Goal: Task Accomplishment & Management: Use online tool/utility

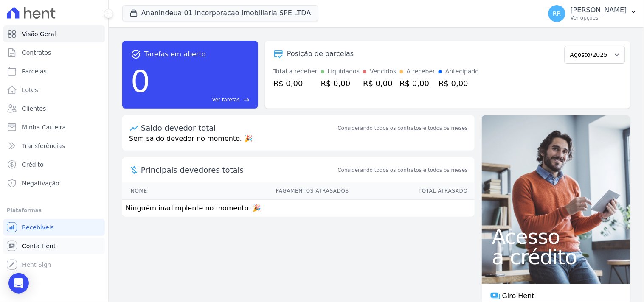
click at [37, 251] on link "Conta Hent" at bounding box center [54, 246] width 102 height 17
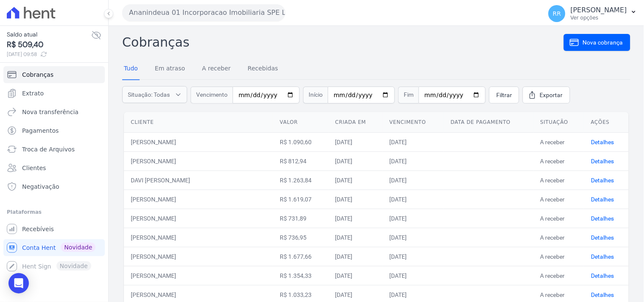
drag, startPoint x: 221, startPoint y: 48, endPoint x: 123, endPoint y: 48, distance: 97.7
click at [123, 48] on h2 "Cobranças" at bounding box center [343, 42] width 442 height 19
click at [169, 43] on h2 "Cobranças" at bounding box center [343, 42] width 442 height 19
drag, startPoint x: 194, startPoint y: 43, endPoint x: 124, endPoint y: 44, distance: 70.1
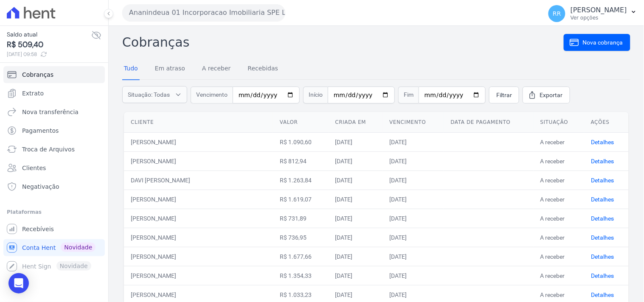
click at [124, 44] on h2 "Cobranças" at bounding box center [343, 42] width 442 height 19
drag, startPoint x: 189, startPoint y: 40, endPoint x: 169, endPoint y: 42, distance: 20.5
click at [124, 42] on h2 "Cobranças" at bounding box center [343, 42] width 442 height 19
click at [169, 42] on h2 "Cobranças" at bounding box center [343, 42] width 442 height 19
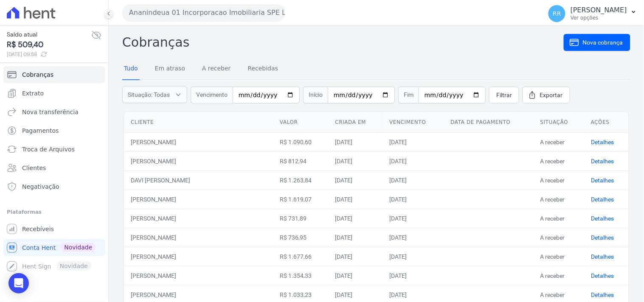
drag, startPoint x: 205, startPoint y: 42, endPoint x: 128, endPoint y: 45, distance: 77.4
click at [128, 45] on h2 "Cobranças" at bounding box center [343, 42] width 442 height 19
click at [305, 37] on h2 "Cobranças" at bounding box center [343, 42] width 442 height 19
drag, startPoint x: 200, startPoint y: 41, endPoint x: 115, endPoint y: 39, distance: 85.0
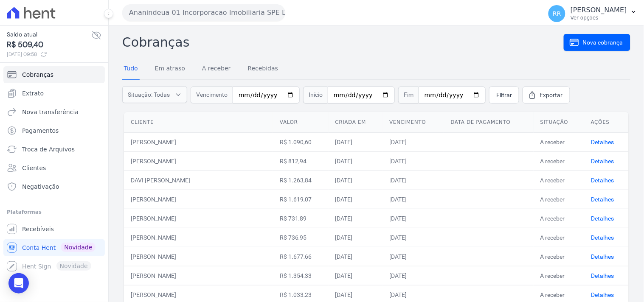
click at [234, 38] on h2 "Cobranças" at bounding box center [343, 42] width 442 height 19
drag, startPoint x: 197, startPoint y: 40, endPoint x: 131, endPoint y: 46, distance: 66.9
click at [131, 46] on h2 "Cobranças" at bounding box center [343, 42] width 442 height 19
click at [265, 40] on h2 "Cobranças" at bounding box center [343, 42] width 442 height 19
click at [56, 145] on span "Troca de Arquivos" at bounding box center [48, 149] width 53 height 8
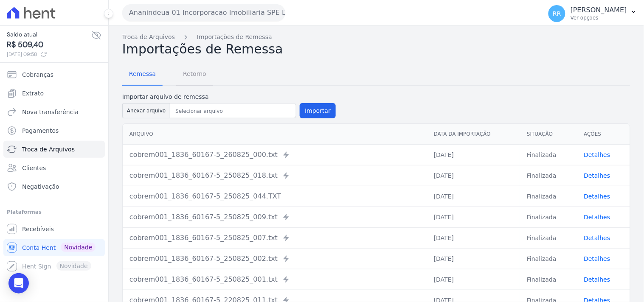
click at [200, 78] on span "Retorno" at bounding box center [195, 73] width 34 height 17
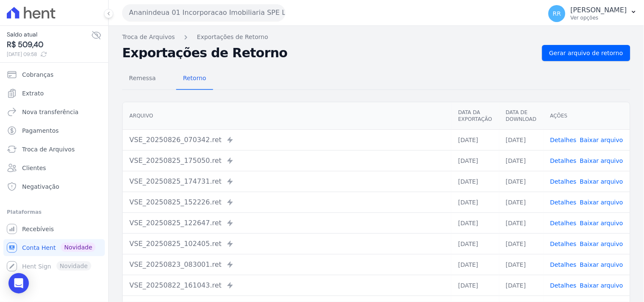
click at [217, 5] on button "Ananindeua 01 Incorporacao Imobiliaria SPE LTDA" at bounding box center [203, 12] width 163 height 17
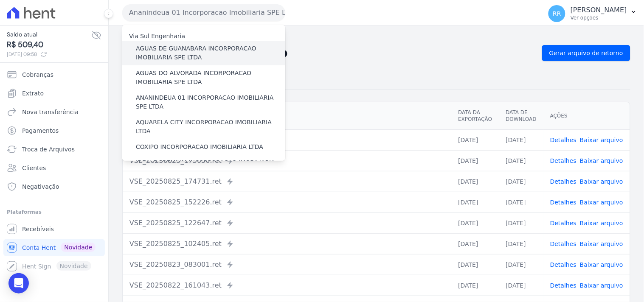
click at [178, 49] on label "AGUAS DE GUANABARA INCORPORACAO IMOBILIARIA SPE LTDA" at bounding box center [210, 53] width 149 height 18
click at [0, 0] on input "AGUAS DE GUANABARA INCORPORACAO IMOBILIARIA SPE LTDA" at bounding box center [0, 0] width 0 height 0
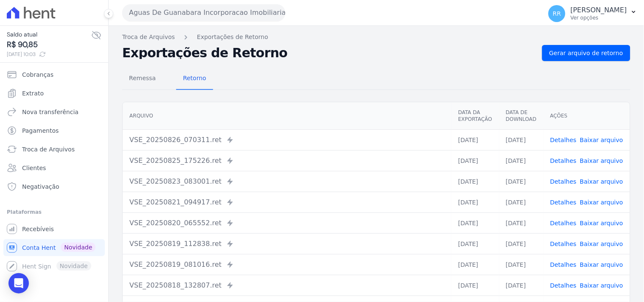
click at [347, 69] on div "Remessa Retorno" at bounding box center [376, 79] width 508 height 22
click at [585, 54] on span "Gerar arquivo de retorno" at bounding box center [587, 53] width 74 height 8
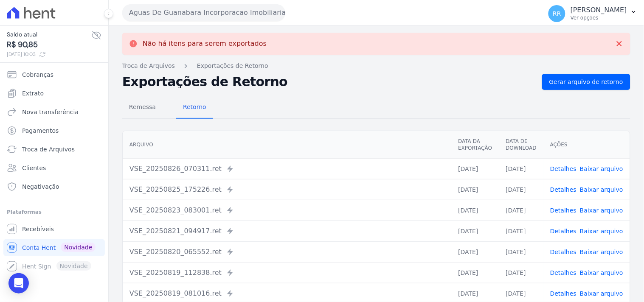
click at [245, 11] on button "Aguas De Guanabara Incorporacao Imobiliaria SPE LTDA" at bounding box center [203, 12] width 163 height 17
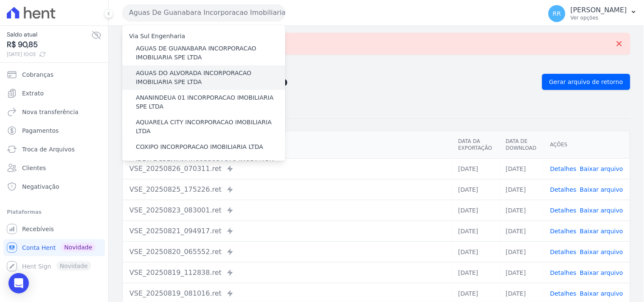
click at [188, 74] on label "AGUAS DO ALVORADA INCORPORACAO IMOBILIARIA SPE LTDA" at bounding box center [210, 78] width 149 height 18
click at [0, 0] on input "AGUAS DO ALVORADA INCORPORACAO IMOBILIARIA SPE LTDA" at bounding box center [0, 0] width 0 height 0
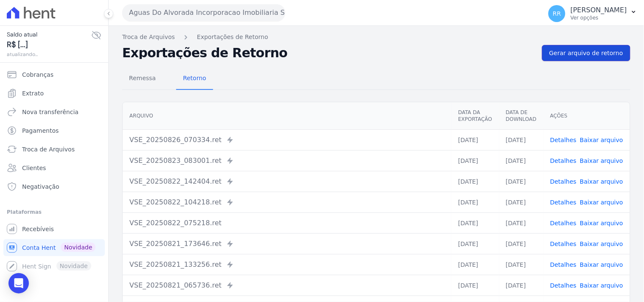
click at [567, 56] on span "Gerar arquivo de retorno" at bounding box center [587, 53] width 74 height 8
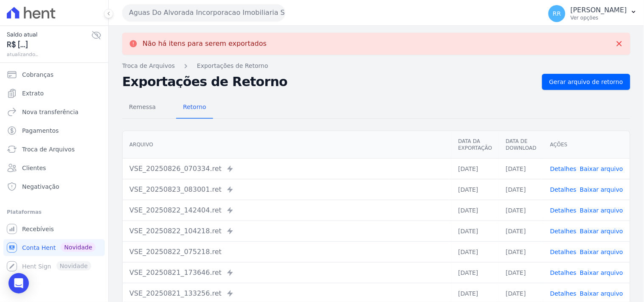
click at [164, 11] on button "Aguas Do Alvorada Incorporacao Imobiliaria SPE LTDA" at bounding box center [203, 12] width 163 height 17
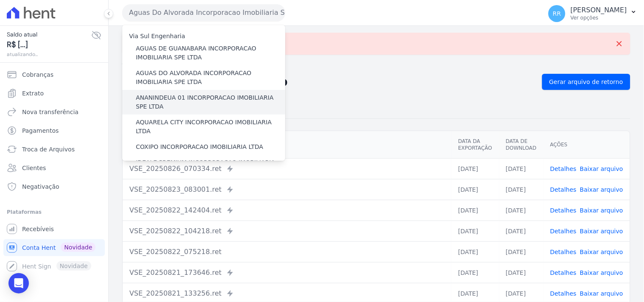
click at [197, 99] on label "ANANINDEUA 01 INCORPORACAO IMOBILIARIA SPE LTDA" at bounding box center [210, 102] width 149 height 18
click at [0, 0] on input "ANANINDEUA 01 INCORPORACAO IMOBILIARIA SPE LTDA" at bounding box center [0, 0] width 0 height 0
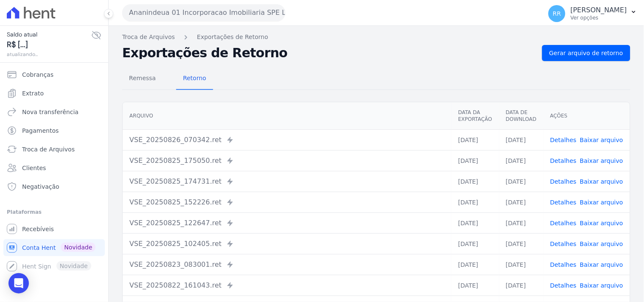
click at [562, 44] on div "Troca de Arquivos Exportações de Retorno Exportações de Retorno Gerar arquivo d…" at bounding box center [377, 200] width 536 height 349
click at [564, 53] on span "Gerar arquivo de retorno" at bounding box center [587, 53] width 74 height 8
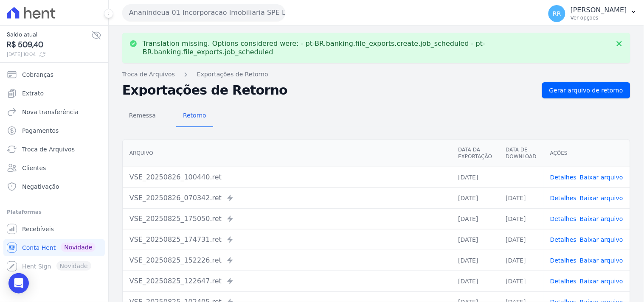
click at [593, 174] on link "Baixar arquivo" at bounding box center [601, 177] width 43 height 7
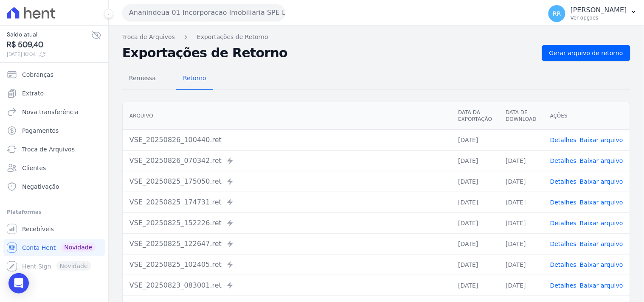
click at [394, 70] on div "Remessa Retorno" at bounding box center [376, 79] width 508 height 22
click at [210, 9] on button "Ananindeua 01 Incorporacao Imobiliaria SPE LTDA" at bounding box center [203, 12] width 163 height 17
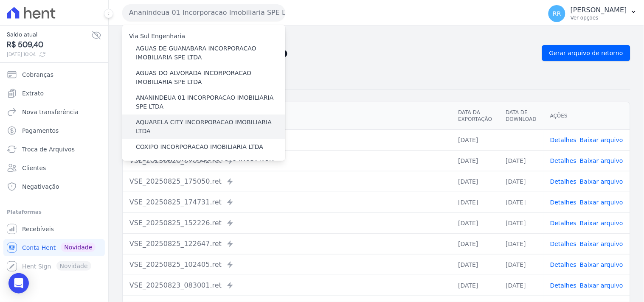
click at [173, 120] on label "AQUARELA CITY INCORPORACAO IMOBILIARIA LTDA" at bounding box center [210, 127] width 149 height 18
click at [0, 0] on input "AQUARELA CITY INCORPORACAO IMOBILIARIA LTDA" at bounding box center [0, 0] width 0 height 0
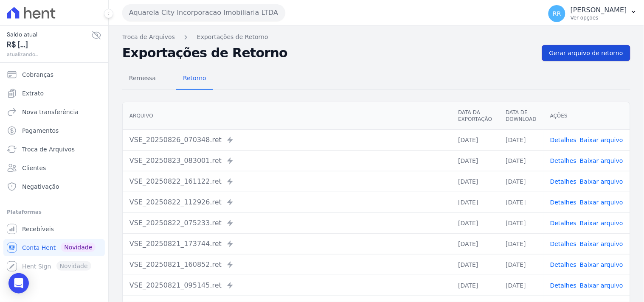
click at [594, 52] on span "Gerar arquivo de retorno" at bounding box center [587, 53] width 74 height 8
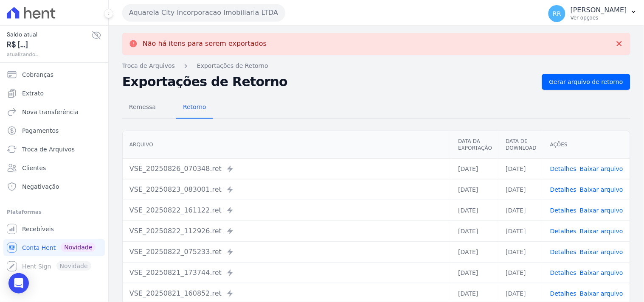
click at [192, 8] on button "Aquarela City Incorporacao Imobiliaria LTDA" at bounding box center [203, 12] width 163 height 17
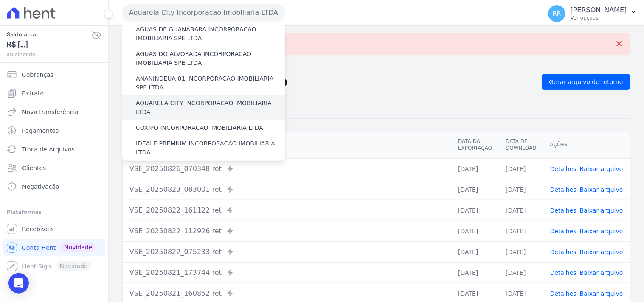
scroll to position [62, 0]
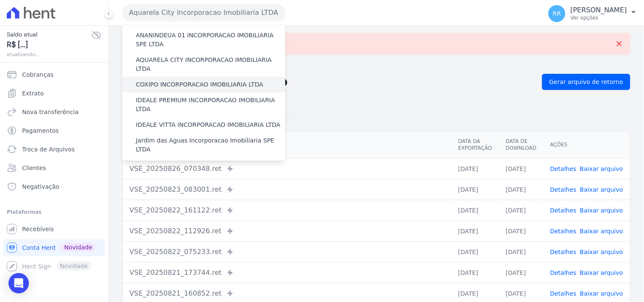
click at [200, 80] on label "COXIPO INCORPORACAO IMOBILIARIA LTDA" at bounding box center [199, 84] width 127 height 9
click at [0, 0] on input "COXIPO INCORPORACAO IMOBILIARIA LTDA" at bounding box center [0, 0] width 0 height 0
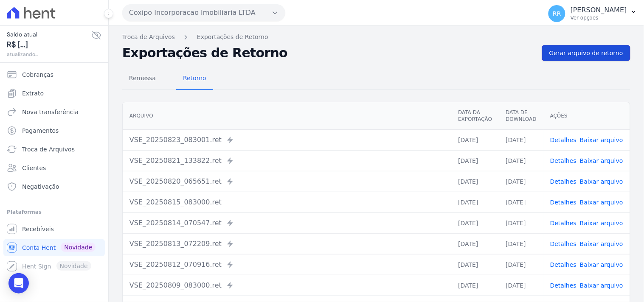
click at [602, 54] on span "Gerar arquivo de retorno" at bounding box center [587, 53] width 74 height 8
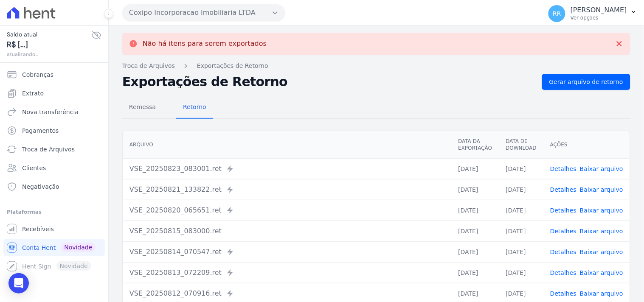
click at [159, 20] on button "Coxipo Incorporacao Imobiliaria LTDA" at bounding box center [203, 12] width 163 height 17
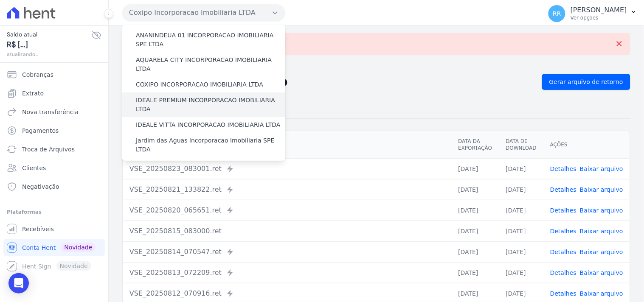
click at [163, 96] on label "IDEALE PREMIUM INCORPORACAO IMOBILIARIA LTDA" at bounding box center [210, 105] width 149 height 18
click at [0, 0] on input "IDEALE PREMIUM INCORPORACAO IMOBILIARIA LTDA" at bounding box center [0, 0] width 0 height 0
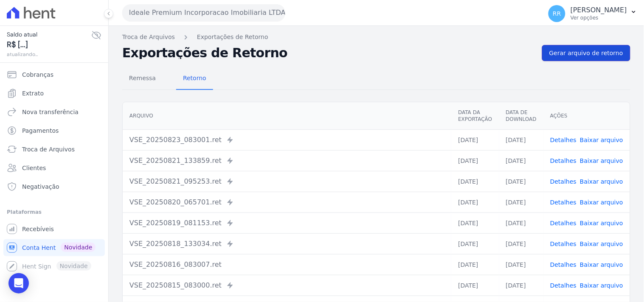
click at [594, 53] on span "Gerar arquivo de retorno" at bounding box center [587, 53] width 74 height 8
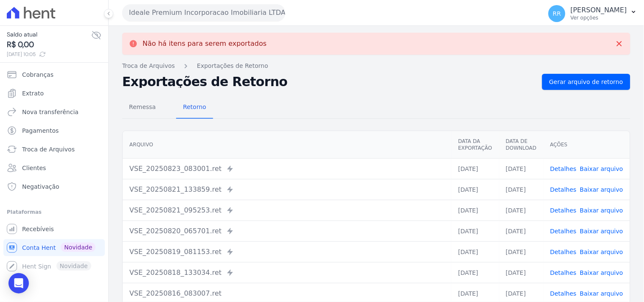
click at [234, 16] on button "Ideale Premium Incorporacao Imobiliaria LTDA" at bounding box center [203, 12] width 163 height 17
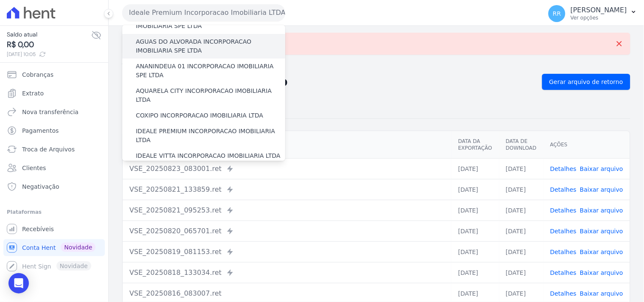
scroll to position [79, 0]
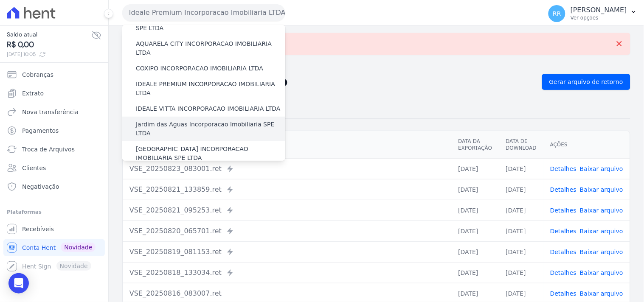
click at [166, 120] on label "Jardim das Aguas Incorporacao Imobiliaria SPE LTDA" at bounding box center [210, 129] width 149 height 18
click at [0, 0] on input "Jardim das Aguas Incorporacao Imobiliaria SPE LTDA" at bounding box center [0, 0] width 0 height 0
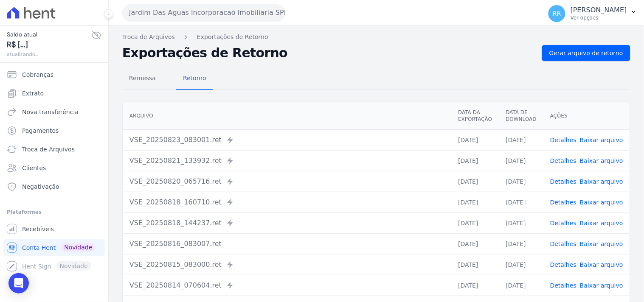
click at [568, 43] on div "Troca de Arquivos Exportações de Retorno Exportações de Retorno Gerar arquivo d…" at bounding box center [377, 200] width 536 height 349
click at [568, 49] on span "Gerar arquivo de retorno" at bounding box center [587, 53] width 74 height 8
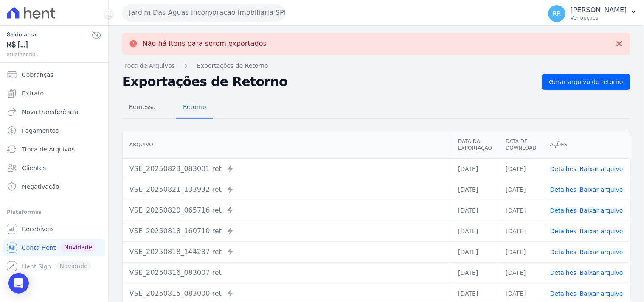
click at [221, 14] on button "Jardim Das Aguas Incorporacao Imobiliaria SPE LTDA" at bounding box center [203, 12] width 163 height 17
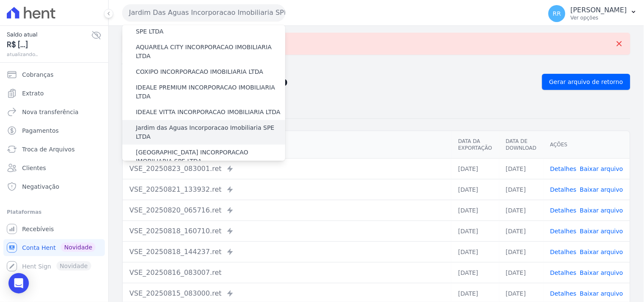
scroll to position [94, 0]
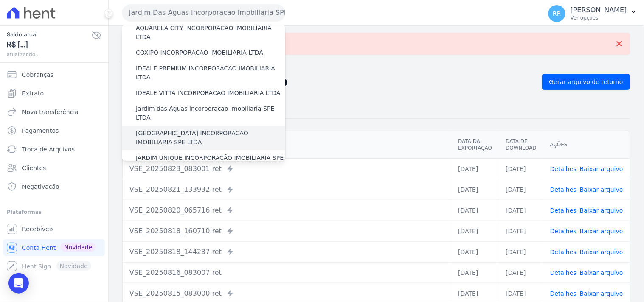
click at [186, 129] on label "[GEOGRAPHIC_DATA] INCORPORACAO IMOBILIARIA SPE LTDA" at bounding box center [210, 138] width 149 height 18
click at [0, 0] on input "[GEOGRAPHIC_DATA] INCORPORACAO IMOBILIARIA SPE LTDA" at bounding box center [0, 0] width 0 height 0
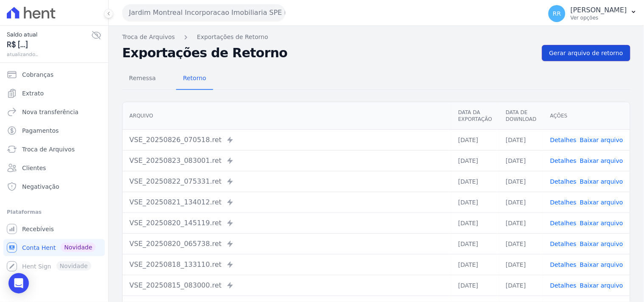
click at [567, 59] on link "Gerar arquivo de retorno" at bounding box center [586, 53] width 88 height 16
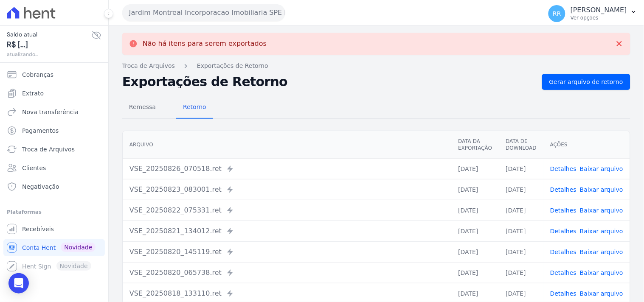
click at [222, 17] on button "Jardim Montreal Incorporacao Imobiliaria SPE LTDA" at bounding box center [203, 12] width 163 height 17
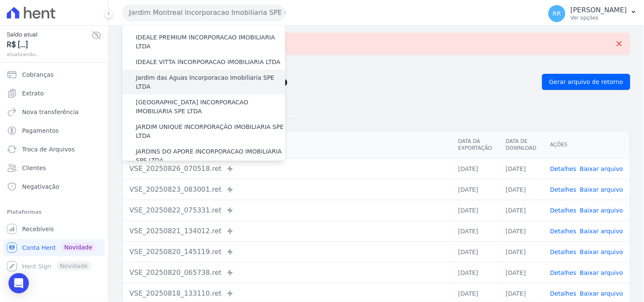
scroll to position [126, 0]
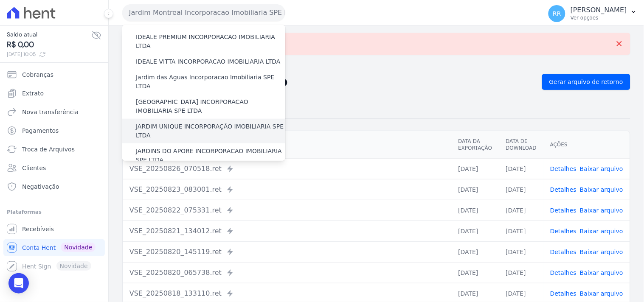
click at [178, 122] on label "JARDIM UNIQUE INCORPORAÇÃO IMOBILIARIA SPE LTDA" at bounding box center [210, 131] width 149 height 18
click at [0, 0] on input "JARDIM UNIQUE INCORPORAÇÃO IMOBILIARIA SPE LTDA" at bounding box center [0, 0] width 0 height 0
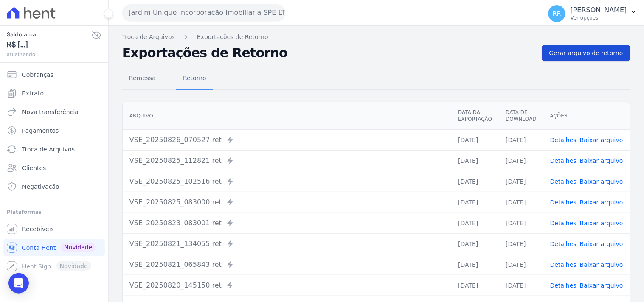
click at [608, 58] on link "Gerar arquivo de retorno" at bounding box center [586, 53] width 88 height 16
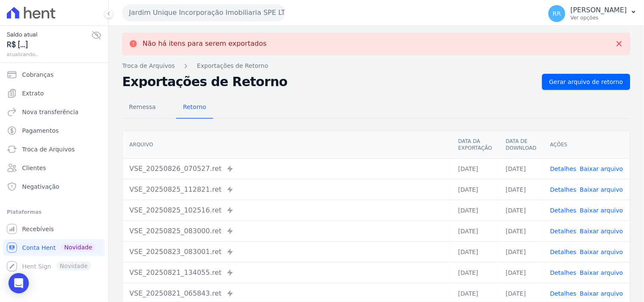
click at [233, 25] on div "Jardim Unique Incorporação Imobiliaria SPE LTDA Via Sul Engenharia AGUAS DE [GE…" at bounding box center [330, 13] width 416 height 26
click at [232, 13] on button "Jardim Unique Incorporação Imobiliaria SPE LTDA" at bounding box center [203, 12] width 163 height 17
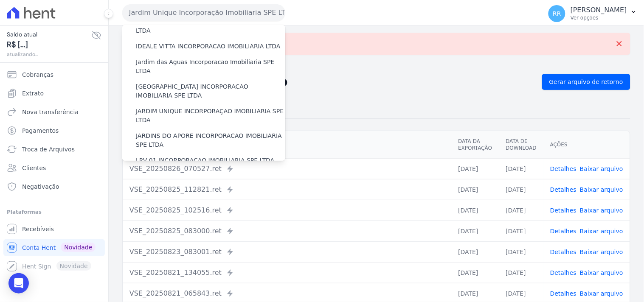
scroll to position [141, 0]
click at [167, 131] on label "JARDINS DO APORE INCORPORACAO IMOBILIARIA SPE LTDA" at bounding box center [210, 140] width 149 height 18
click at [0, 0] on input "JARDINS DO APORE INCORPORACAO IMOBILIARIA SPE LTDA" at bounding box center [0, 0] width 0 height 0
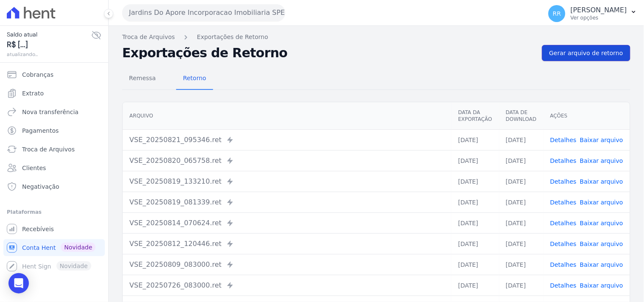
click at [570, 60] on link "Gerar arquivo de retorno" at bounding box center [586, 53] width 88 height 16
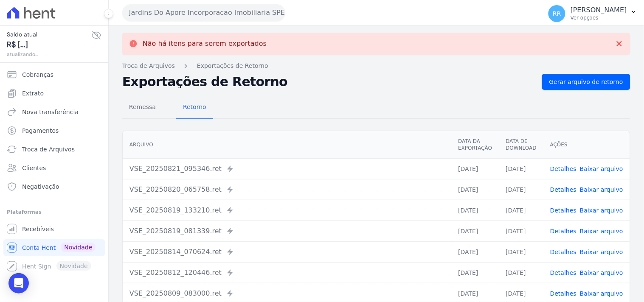
click at [187, 19] on button "Jardins Do Apore Incorporacao Imobiliaria SPE LTDA" at bounding box center [203, 12] width 163 height 17
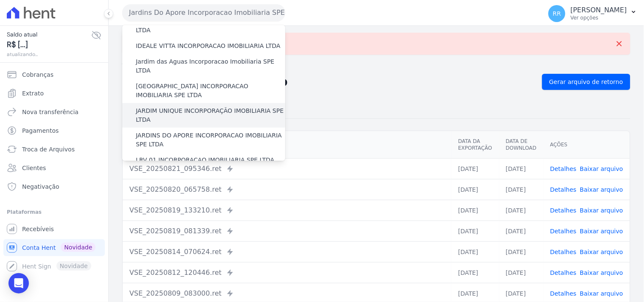
scroll to position [173, 0]
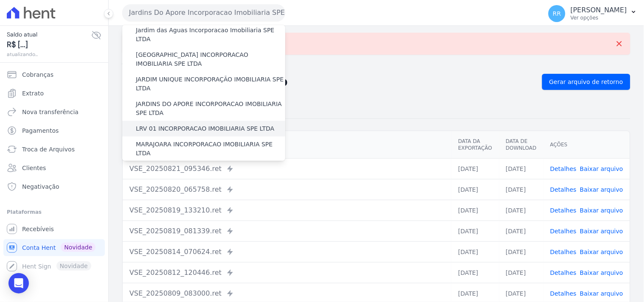
click at [186, 124] on label "LRV 01 INCORPORACAO IMOBILIARIA SPE LTDA" at bounding box center [205, 128] width 138 height 9
click at [0, 0] on input "LRV 01 INCORPORACAO IMOBILIARIA SPE LTDA" at bounding box center [0, 0] width 0 height 0
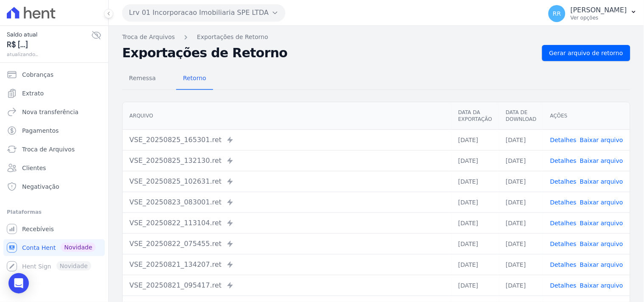
click at [587, 61] on div "Remessa Retorno [GEOGRAPHIC_DATA] Data da Exportação Data de Download Ações VSE…" at bounding box center [376, 214] width 508 height 307
click at [586, 61] on div "Remessa Retorno [GEOGRAPHIC_DATA] Data da Exportação Data de Download Ações VSE…" at bounding box center [376, 214] width 508 height 307
click at [589, 54] on span "Gerar arquivo de retorno" at bounding box center [587, 53] width 74 height 8
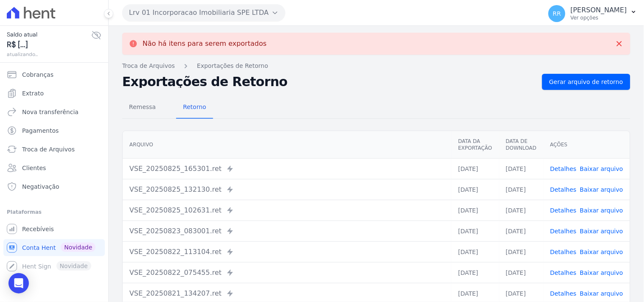
click at [190, 8] on button "Lrv 01 Incorporacao Imobiliaria SPE LTDA" at bounding box center [203, 12] width 163 height 17
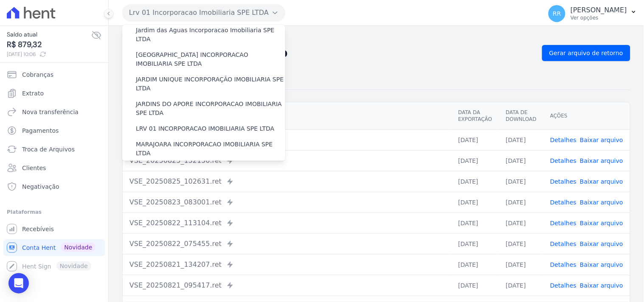
click at [477, 46] on div "Exportações de Retorno Gerar arquivo de retorno" at bounding box center [376, 53] width 508 height 16
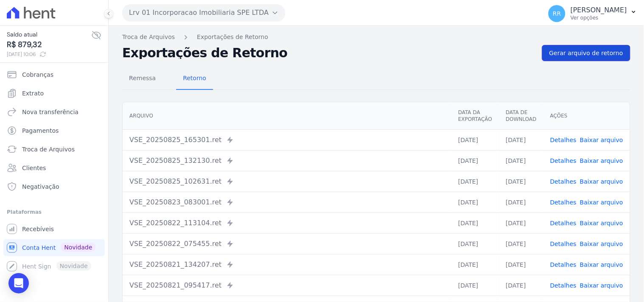
click at [607, 53] on span "Gerar arquivo de retorno" at bounding box center [587, 53] width 74 height 8
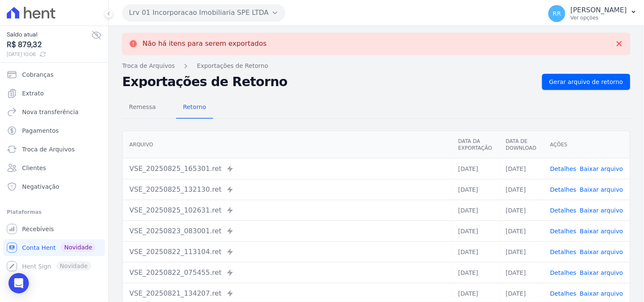
click at [173, 13] on button "Lrv 01 Incorporacao Imobiliaria SPE LTDA" at bounding box center [203, 12] width 163 height 17
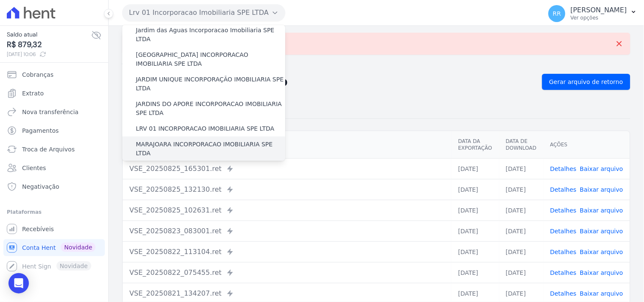
click at [154, 140] on label "MARAJOARA INCORPORACAO IMOBILIARIA SPE LTDA" at bounding box center [210, 149] width 149 height 18
click at [0, 0] on input "MARAJOARA INCORPORACAO IMOBILIARIA SPE LTDA" at bounding box center [0, 0] width 0 height 0
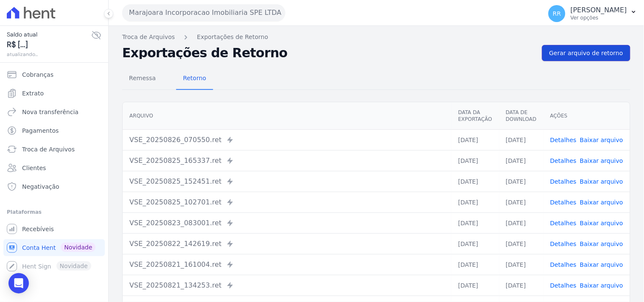
click at [581, 60] on link "Gerar arquivo de retorno" at bounding box center [586, 53] width 88 height 16
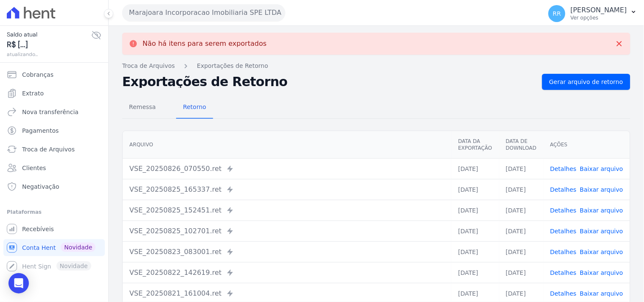
click at [167, 12] on button "Marajoara Incorporacao Imobiliaria SPE LTDA" at bounding box center [203, 12] width 163 height 17
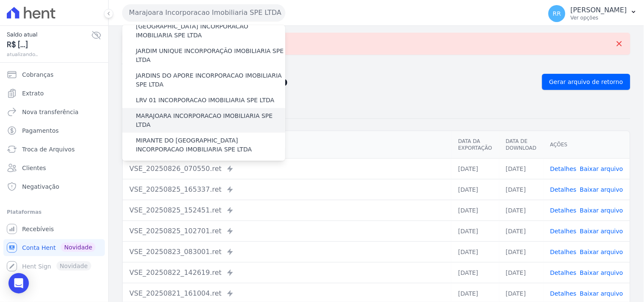
scroll to position [204, 0]
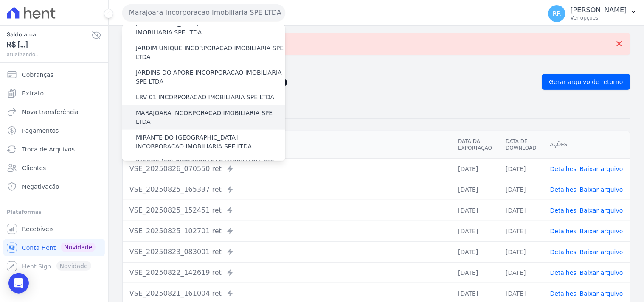
click at [163, 133] on label "MIRANTE DO [GEOGRAPHIC_DATA] INCORPORACAO IMOBILIARIA SPE LTDA" at bounding box center [210, 142] width 149 height 18
click at [0, 0] on input "MIRANTE DO [GEOGRAPHIC_DATA] INCORPORACAO IMOBILIARIA SPE LTDA" at bounding box center [0, 0] width 0 height 0
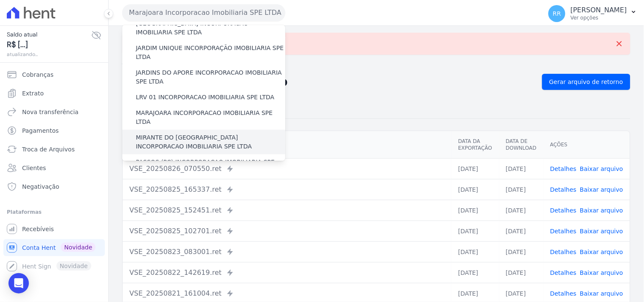
click at [168, 133] on label "MIRANTE DO [GEOGRAPHIC_DATA] INCORPORACAO IMOBILIARIA SPE LTDA" at bounding box center [210, 142] width 149 height 18
click at [0, 0] on input "MIRANTE DO [GEOGRAPHIC_DATA] INCORPORACAO IMOBILIARIA SPE LTDA" at bounding box center [0, 0] width 0 height 0
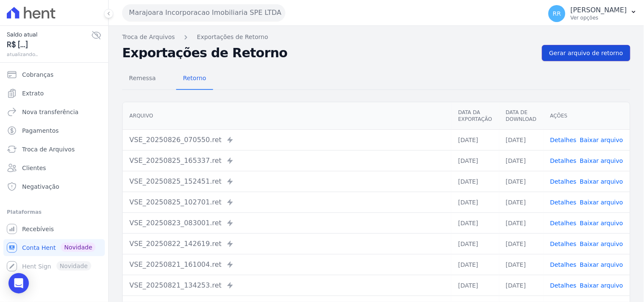
click at [598, 56] on span "Gerar arquivo de retorno" at bounding box center [587, 53] width 74 height 8
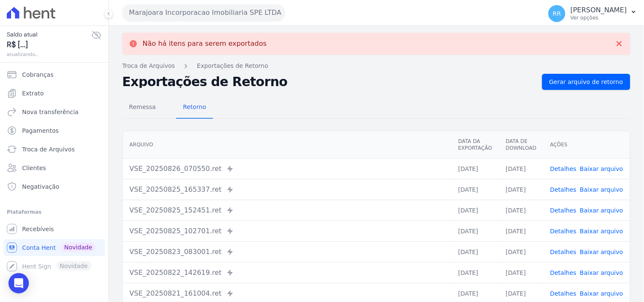
click at [204, 14] on button "Marajoara Incorporacao Imobiliaria SPE LTDA" at bounding box center [203, 12] width 163 height 17
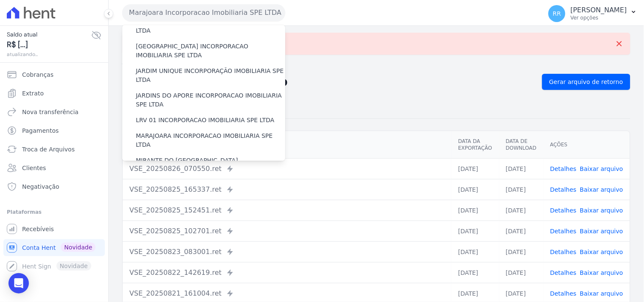
scroll to position [251, 0]
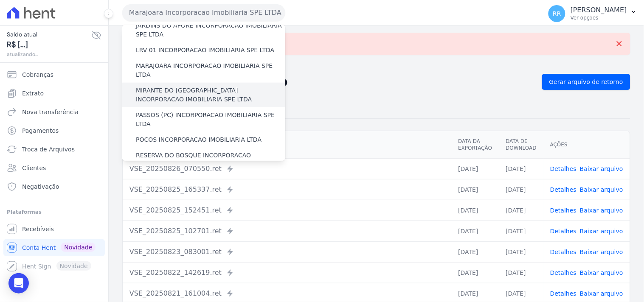
click at [169, 86] on label "MIRANTE DO [GEOGRAPHIC_DATA] INCORPORACAO IMOBILIARIA SPE LTDA" at bounding box center [210, 95] width 149 height 18
click at [0, 0] on input "MIRANTE DO [GEOGRAPHIC_DATA] INCORPORACAO IMOBILIARIA SPE LTDA" at bounding box center [0, 0] width 0 height 0
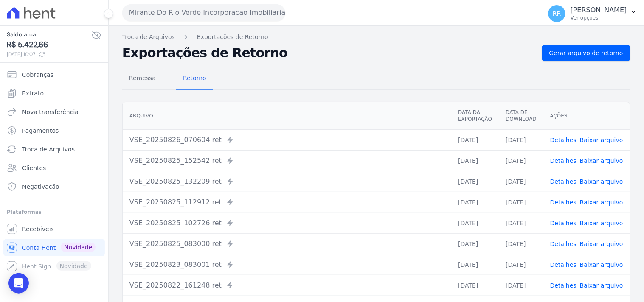
click at [594, 44] on div "Troca de Arquivos Exportações de Retorno Exportações de Retorno Gerar arquivo d…" at bounding box center [377, 200] width 536 height 349
click at [592, 49] on span "Gerar arquivo de retorno" at bounding box center [587, 53] width 74 height 8
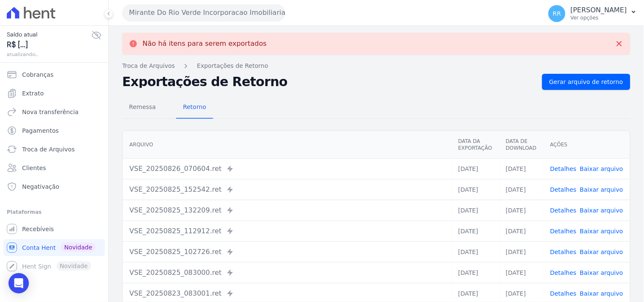
click at [202, 15] on button "Mirante Do Rio Verde Incorporacao Imobiliaria SPE LTDA" at bounding box center [203, 12] width 163 height 17
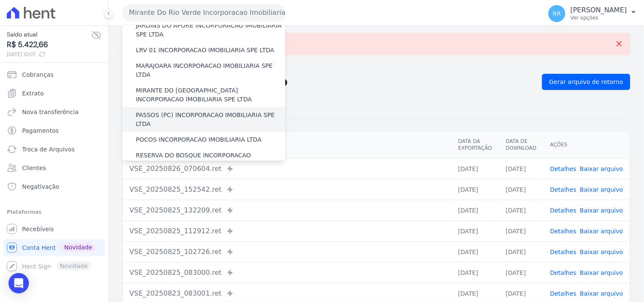
click at [144, 111] on label "PASSOS (PC) INCORPORACAO IMOBILIARIA SPE LTDA" at bounding box center [210, 120] width 149 height 18
click at [0, 0] on input "PASSOS (PC) INCORPORACAO IMOBILIARIA SPE LTDA" at bounding box center [0, 0] width 0 height 0
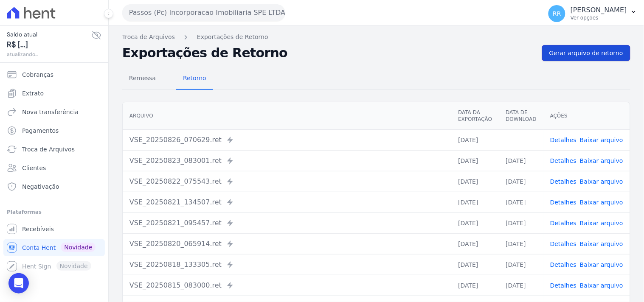
click at [579, 56] on span "Gerar arquivo de retorno" at bounding box center [587, 53] width 74 height 8
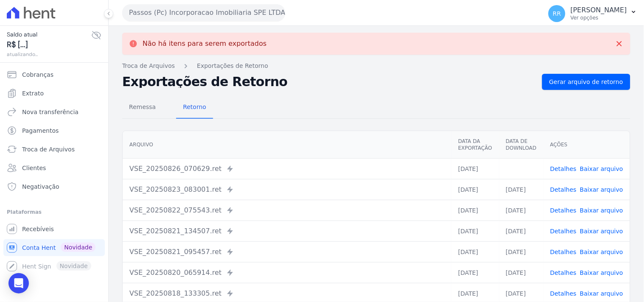
click at [600, 167] on link "Baixar arquivo" at bounding box center [601, 169] width 43 height 7
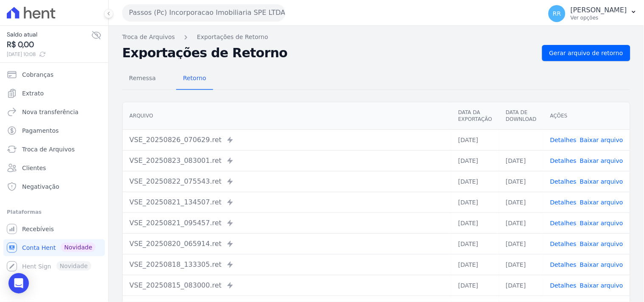
click at [398, 76] on div "Remessa Retorno" at bounding box center [376, 79] width 508 height 22
click at [147, 16] on button "Passos (Pc) Incorporacao Imobiliaria SPE LTDA" at bounding box center [203, 12] width 163 height 17
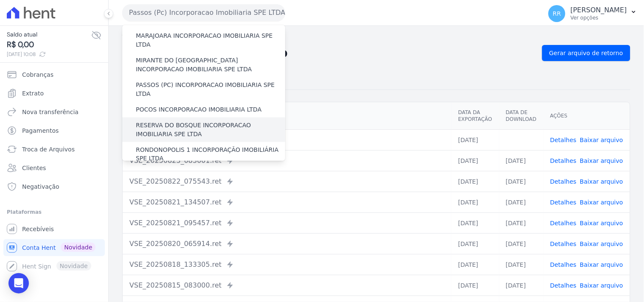
scroll to position [283, 0]
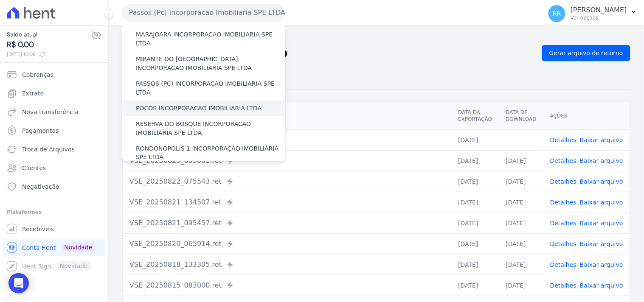
click at [172, 104] on label "POCOS INCORPORACAO IMOBILIARIA LTDA" at bounding box center [199, 108] width 126 height 9
click at [0, 0] on input "POCOS INCORPORACAO IMOBILIARIA LTDA" at bounding box center [0, 0] width 0 height 0
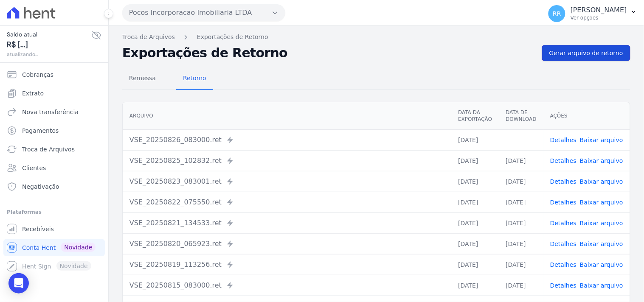
click at [596, 58] on link "Gerar arquivo de retorno" at bounding box center [586, 53] width 88 height 16
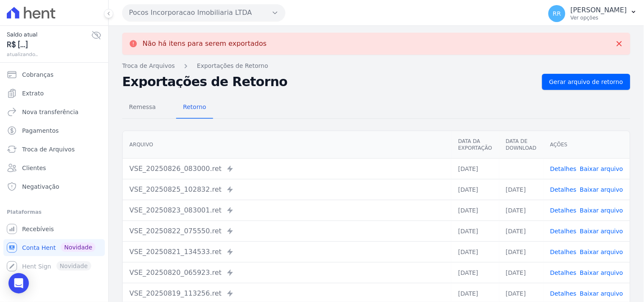
click at [182, 7] on button "Pocos Incorporacao Imobiliaria LTDA" at bounding box center [203, 12] width 163 height 17
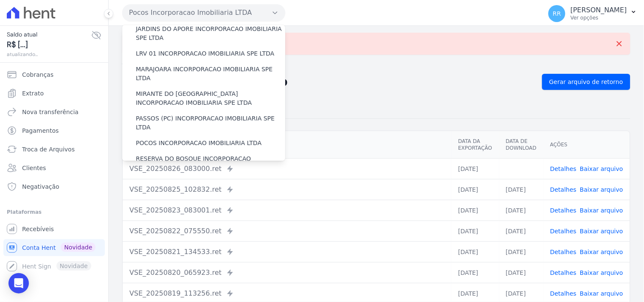
scroll to position [268, 0]
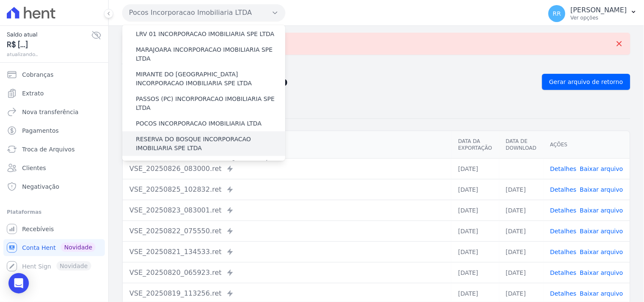
click at [194, 135] on label "RESERVA DO BOSQUE INCORPORACAO IMOBILIARIA SPE LTDA" at bounding box center [210, 144] width 149 height 18
click at [0, 0] on input "RESERVA DO BOSQUE INCORPORACAO IMOBILIARIA SPE LTDA" at bounding box center [0, 0] width 0 height 0
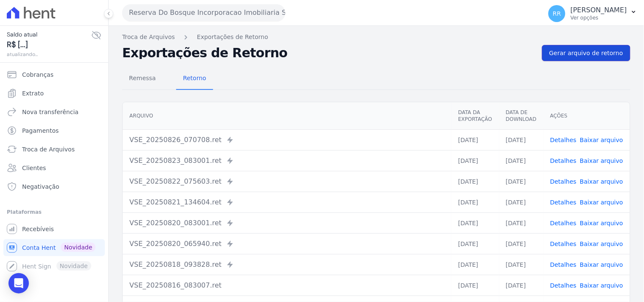
click at [601, 57] on link "Gerar arquivo de retorno" at bounding box center [586, 53] width 88 height 16
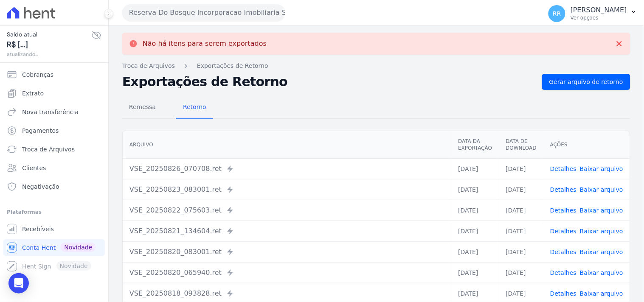
click at [220, 18] on button "Reserva Do Bosque Incorporacao Imobiliaria SPE LTDA" at bounding box center [203, 12] width 163 height 17
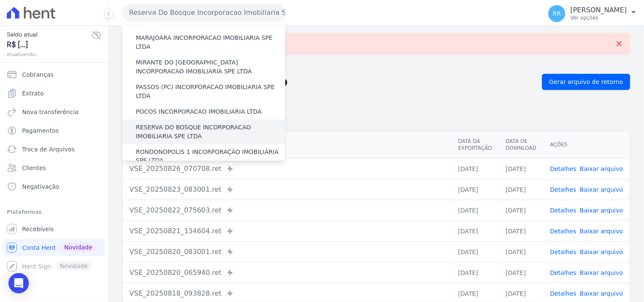
scroll to position [283, 0]
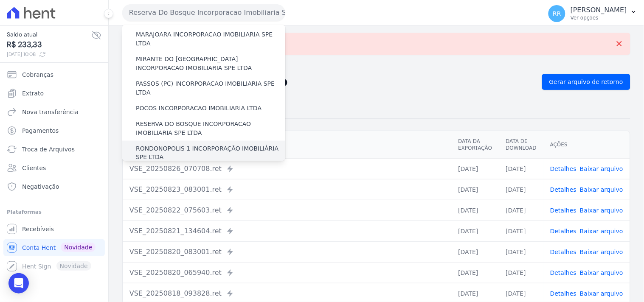
click at [172, 144] on label "RONDONOPOLIS 1 INCORPORAÇÃO IMOBILIÁRIA SPE LTDA" at bounding box center [210, 153] width 149 height 18
click at [0, 0] on input "RONDONOPOLIS 1 INCORPORAÇÃO IMOBILIÁRIA SPE LTDA" at bounding box center [0, 0] width 0 height 0
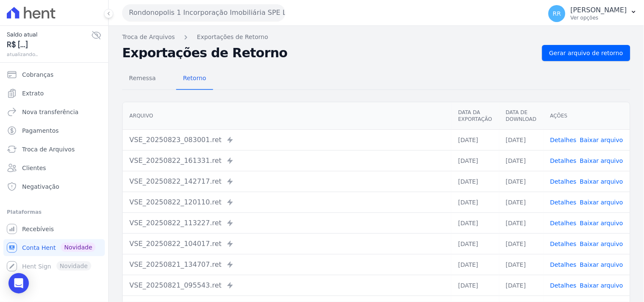
click at [574, 65] on div "Remessa Retorno [GEOGRAPHIC_DATA] Data da Exportação Data de Download Ações VSE…" at bounding box center [376, 214] width 508 height 307
click at [579, 57] on span "Gerar arquivo de retorno" at bounding box center [587, 53] width 74 height 8
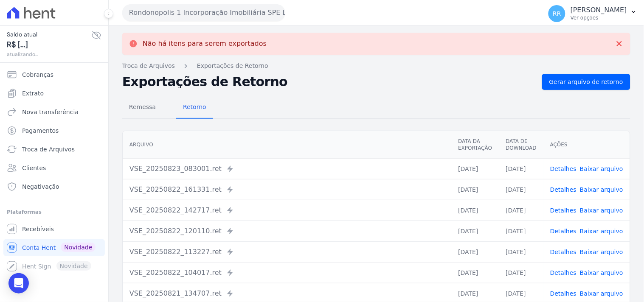
click at [217, 17] on button "Rondonopolis 1 Incorporação Imobiliária SPE LTDA" at bounding box center [203, 12] width 163 height 17
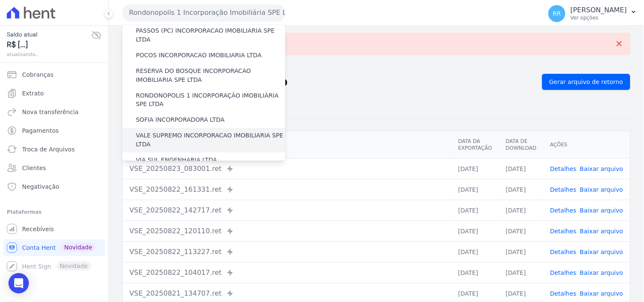
scroll to position [332, 0]
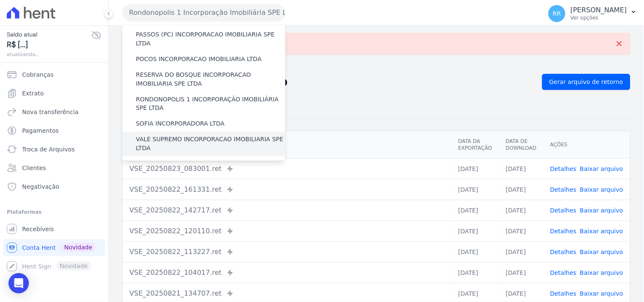
click at [190, 132] on div "VALE SUPREMO INCORPORACAO IMOBILIARIA SPE LTDA" at bounding box center [203, 144] width 163 height 25
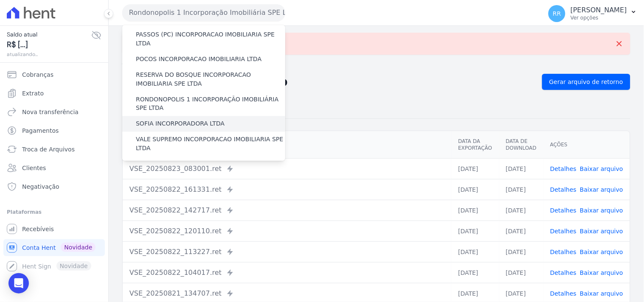
click at [193, 120] on label "SOFIA INCORPORADORA LTDA" at bounding box center [180, 124] width 89 height 9
click at [0, 0] on input "SOFIA INCORPORADORA LTDA" at bounding box center [0, 0] width 0 height 0
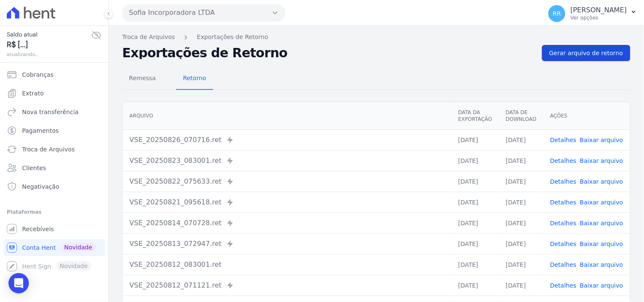
click at [609, 52] on span "Gerar arquivo de retorno" at bounding box center [587, 53] width 74 height 8
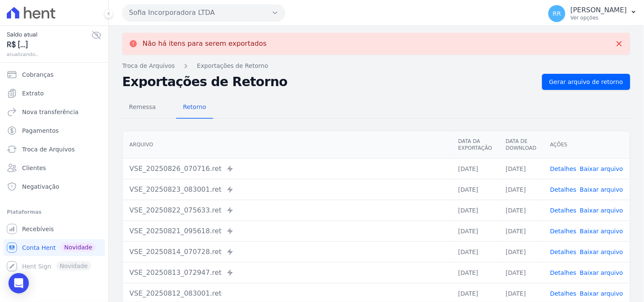
click at [182, 15] on button "Sofia Incorporadora LTDA" at bounding box center [203, 12] width 163 height 17
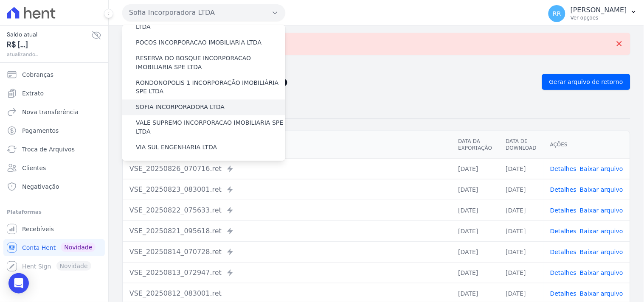
scroll to position [347, 0]
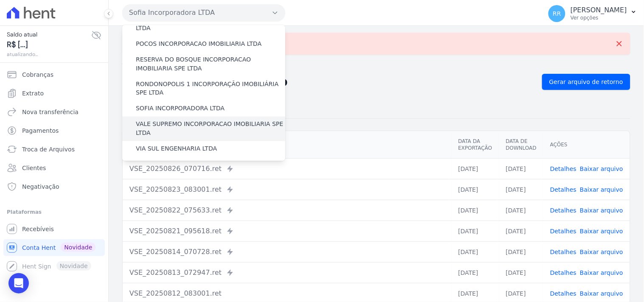
click at [183, 120] on label "VALE SUPREMO INCORPORACAO IMOBILIARIA SPE LTDA" at bounding box center [210, 129] width 149 height 18
click at [0, 0] on input "VALE SUPREMO INCORPORACAO IMOBILIARIA SPE LTDA" at bounding box center [0, 0] width 0 height 0
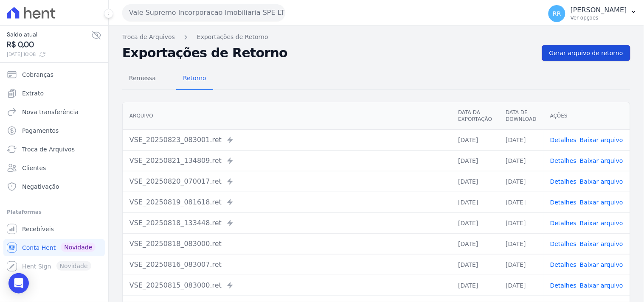
click at [567, 45] on link "Gerar arquivo de retorno" at bounding box center [586, 53] width 88 height 16
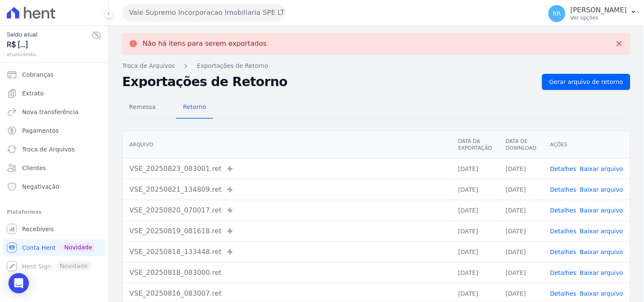
click at [240, 22] on div "Vale Supremo Incorporacao Imobiliaria SPE LTDA Via Sul Engenharia AGUAS DE [GEO…" at bounding box center [330, 13] width 416 height 26
click at [248, 14] on button "Vale Supremo Incorporacao Imobiliaria SPE LTDA" at bounding box center [203, 12] width 163 height 17
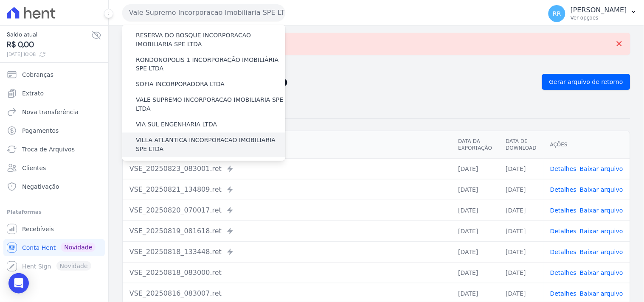
scroll to position [379, 0]
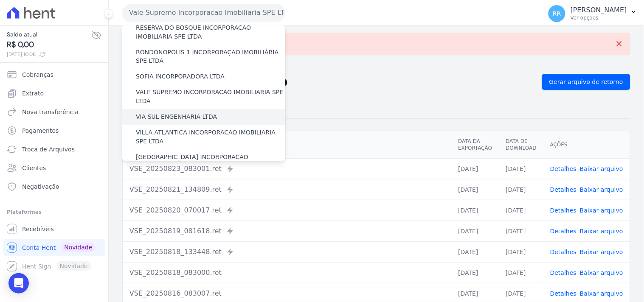
click at [183, 113] on label "VIA SUL ENGENHARIA LTDA" at bounding box center [176, 117] width 81 height 9
click at [0, 0] on input "VIA SUL ENGENHARIA LTDA" at bounding box center [0, 0] width 0 height 0
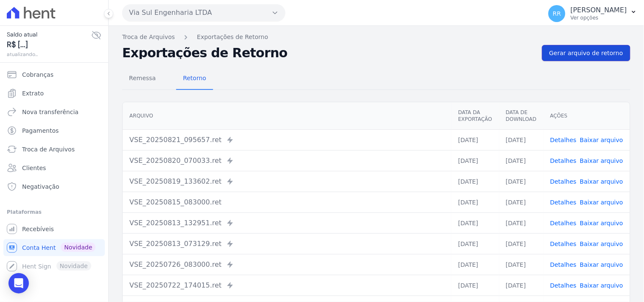
click at [578, 51] on span "Gerar arquivo de retorno" at bounding box center [587, 53] width 74 height 8
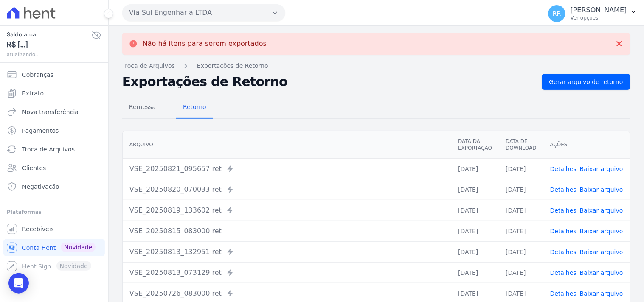
click at [188, 4] on button "Via Sul Engenharia LTDA" at bounding box center [203, 12] width 163 height 17
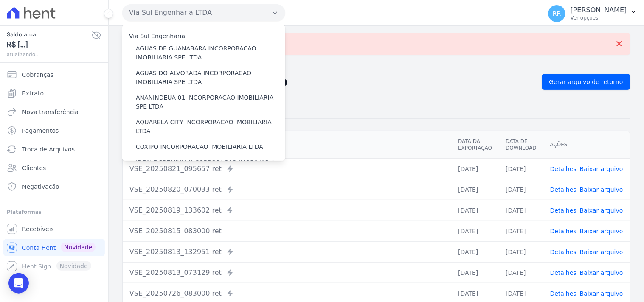
click at [177, 12] on button "Via Sul Engenharia LTDA" at bounding box center [203, 12] width 163 height 17
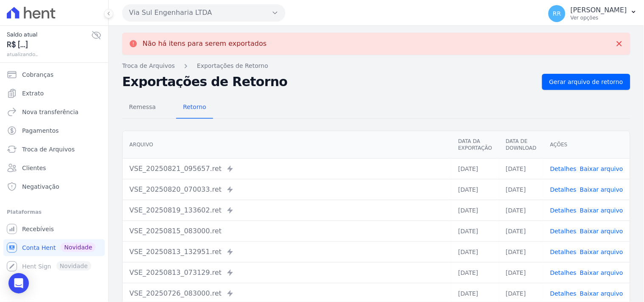
click at [176, 13] on button "Via Sul Engenharia LTDA" at bounding box center [203, 12] width 163 height 17
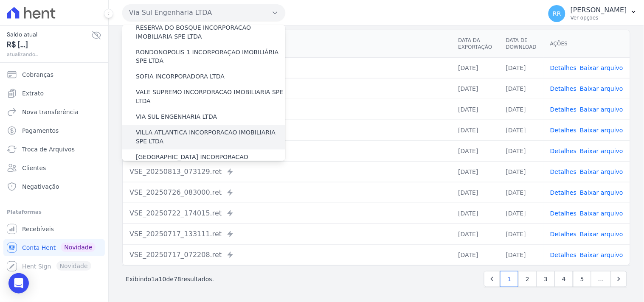
click at [169, 129] on label "VILLA ATLANTICA INCORPORACAO IMOBILIARIA SPE LTDA" at bounding box center [210, 138] width 149 height 18
click at [0, 0] on input "VILLA ATLANTICA INCORPORACAO IMOBILIARIA SPE LTDA" at bounding box center [0, 0] width 0 height 0
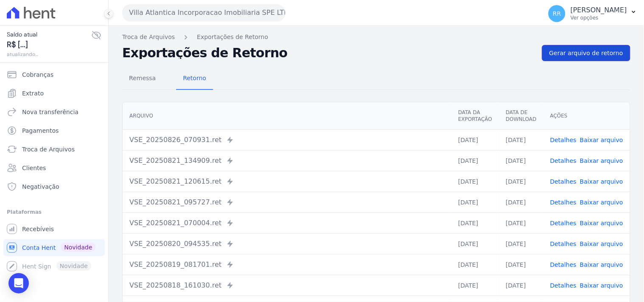
click at [559, 52] on span "Gerar arquivo de retorno" at bounding box center [587, 53] width 74 height 8
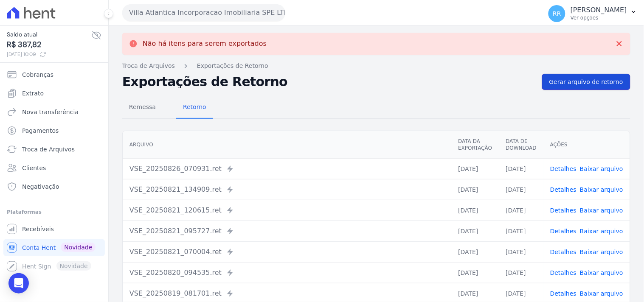
click at [572, 75] on link "Gerar arquivo de retorno" at bounding box center [586, 82] width 88 height 16
click at [164, 4] on button "Villa Atlantica Incorporacao Imobiliaria SPE LTDA" at bounding box center [203, 12] width 163 height 17
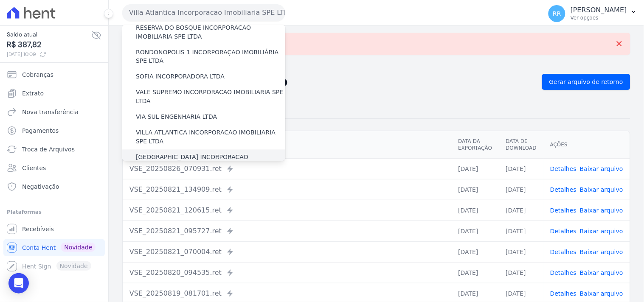
click at [172, 150] on div "[GEOGRAPHIC_DATA] INCORPORACAO IMOBILIARIA SPE LTDA" at bounding box center [203, 162] width 163 height 25
click at [172, 153] on label "[GEOGRAPHIC_DATA] INCORPORACAO IMOBILIARIA SPE LTDA" at bounding box center [210, 162] width 149 height 18
click at [0, 0] on input "[GEOGRAPHIC_DATA] INCORPORACAO IMOBILIARIA SPE LTDA" at bounding box center [0, 0] width 0 height 0
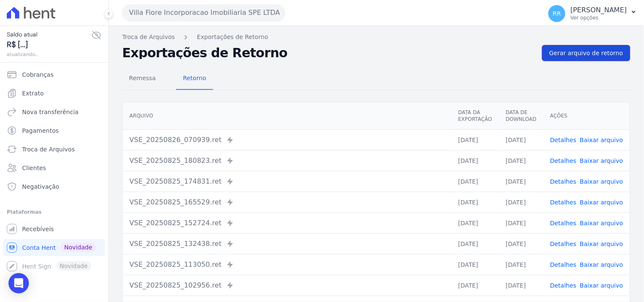
click at [572, 50] on span "Gerar arquivo de retorno" at bounding box center [587, 53] width 74 height 8
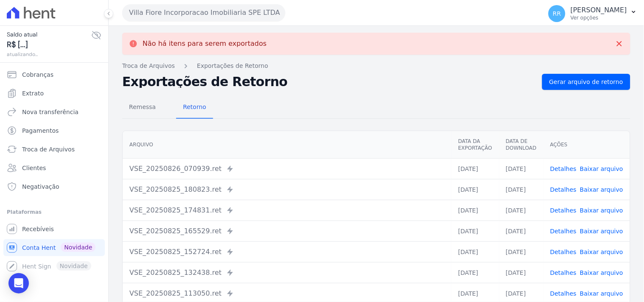
click at [227, 7] on button "Villa Fiore Incorporacao Imobiliaria SPE LTDA" at bounding box center [203, 12] width 163 height 17
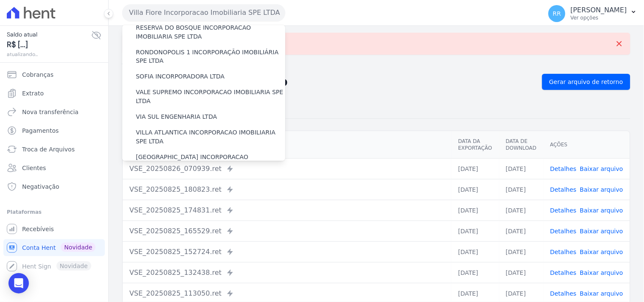
click at [202, 178] on label "VILLA TROPICAL INCORPORAÇÃO IMOBILIÁRIA SPE LTDA" at bounding box center [210, 187] width 149 height 18
click at [0, 0] on input "VILLA TROPICAL INCORPORAÇÃO IMOBILIÁRIA SPE LTDA" at bounding box center [0, 0] width 0 height 0
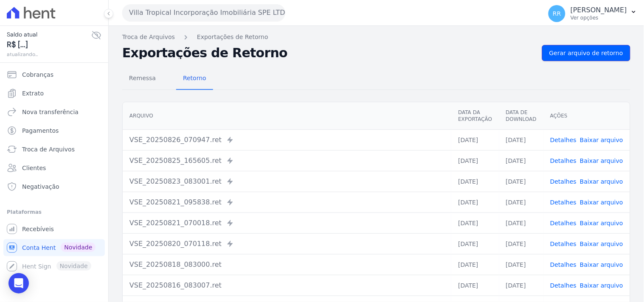
click at [595, 53] on span "Gerar arquivo de retorno" at bounding box center [587, 53] width 74 height 8
click at [369, 64] on div "Remessa Retorno [GEOGRAPHIC_DATA] Data da Exportação Data de Download Ações VSE…" at bounding box center [376, 214] width 508 height 307
drag, startPoint x: 280, startPoint y: 54, endPoint x: 124, endPoint y: 50, distance: 155.9
click at [124, 50] on h2 "Exportações de Retorno" at bounding box center [328, 53] width 413 height 12
click at [164, 71] on nav "Remessa Retorno" at bounding box center [167, 79] width 91 height 22
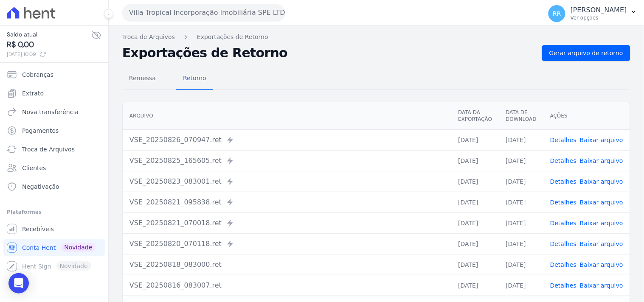
drag, startPoint x: 122, startPoint y: 48, endPoint x: 265, endPoint y: 47, distance: 142.7
click at [265, 47] on h2 "Exportações de Retorno" at bounding box center [328, 53] width 413 height 12
click at [240, 76] on div "Remessa Retorno" at bounding box center [376, 79] width 508 height 22
click at [379, 70] on div "Remessa Retorno" at bounding box center [376, 79] width 508 height 22
drag, startPoint x: 238, startPoint y: 44, endPoint x: 197, endPoint y: 45, distance: 41.2
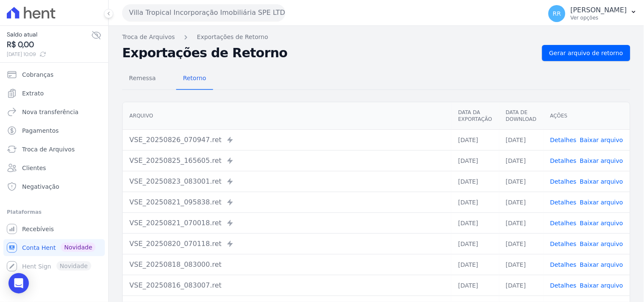
click at [197, 45] on div "Não há itens para serem exportados Troca de [GEOGRAPHIC_DATA] Exportações de Re…" at bounding box center [377, 200] width 536 height 349
click at [317, 62] on div "Remessa Retorno [GEOGRAPHIC_DATA] Data da Exportação Data de Download Ações VSE…" at bounding box center [376, 214] width 508 height 307
click at [380, 68] on div "Remessa Retorno" at bounding box center [376, 79] width 508 height 22
